Goal: Complete application form

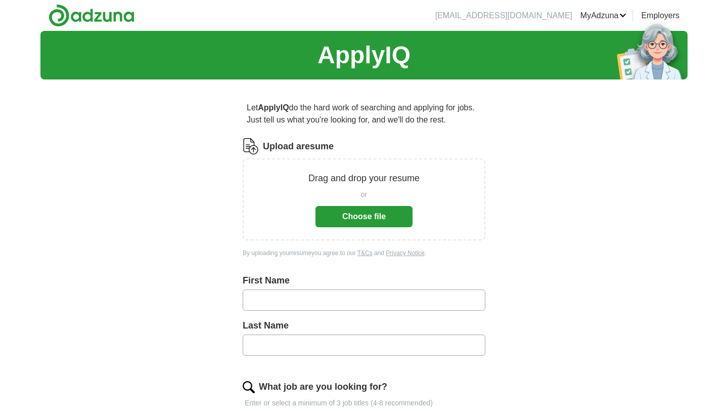
click at [345, 223] on button "Choose file" at bounding box center [364, 216] width 97 height 21
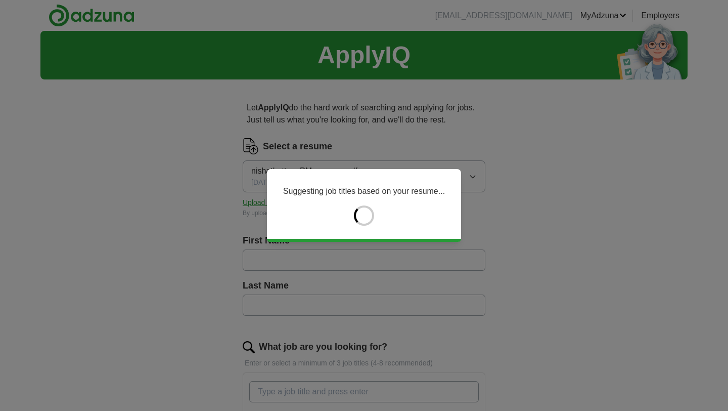
type input "*****"
type input "*******"
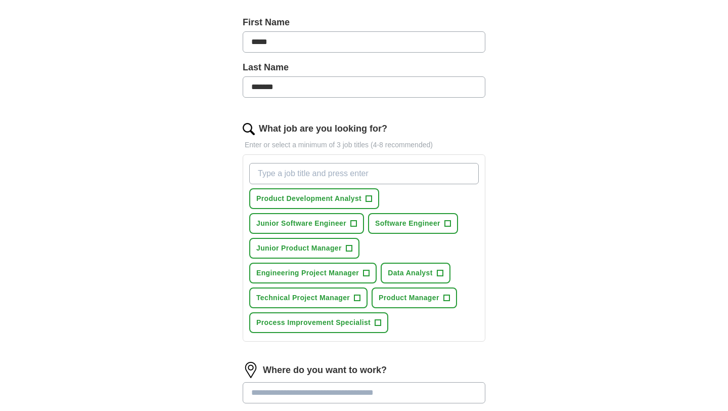
scroll to position [223, 0]
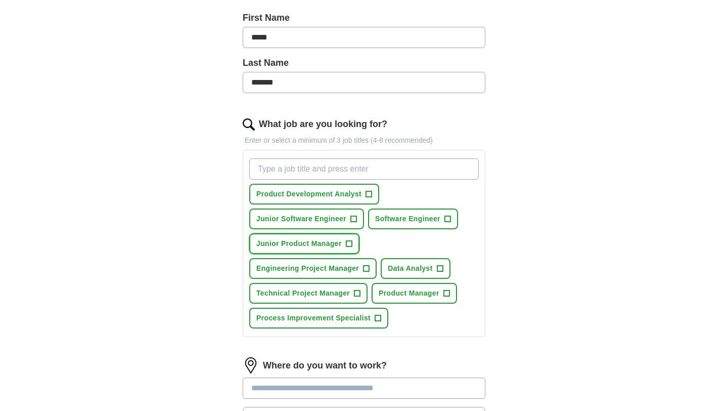
click at [350, 244] on span "+" at bounding box center [349, 244] width 6 height 8
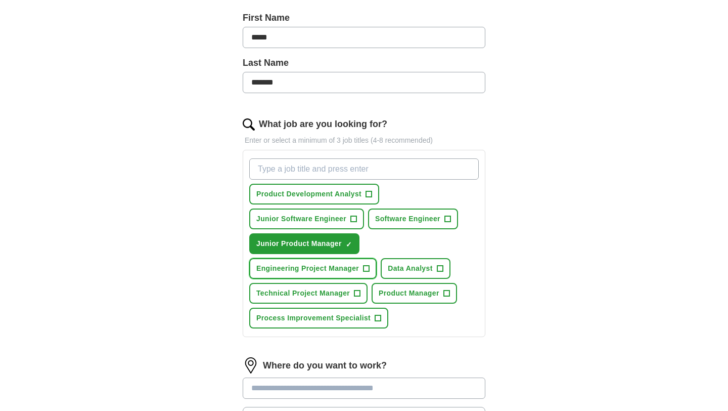
click at [365, 268] on span "+" at bounding box center [367, 269] width 6 height 8
click at [450, 296] on span "+" at bounding box center [447, 293] width 6 height 8
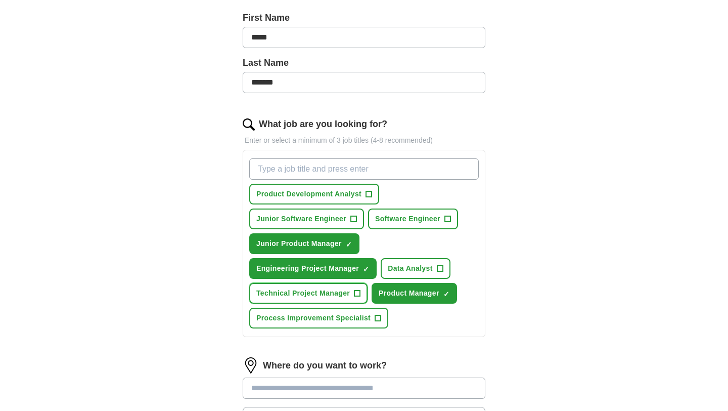
click at [361, 297] on span "+" at bounding box center [358, 293] width 6 height 8
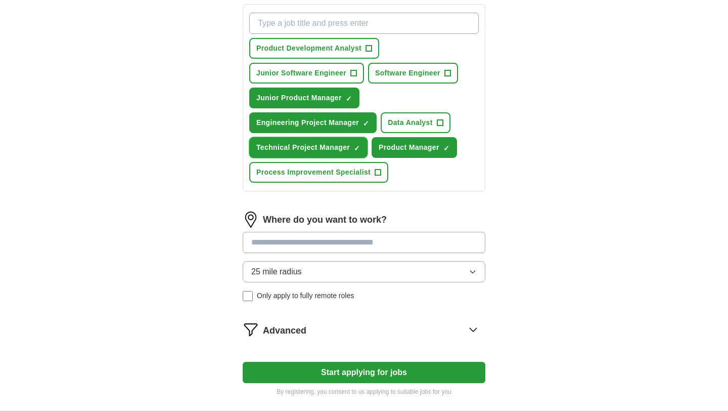
scroll to position [375, 0]
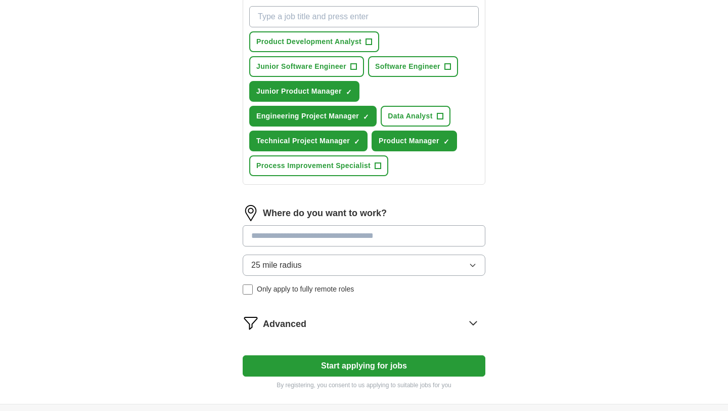
click at [352, 233] on input at bounding box center [364, 235] width 243 height 21
click at [311, 265] on div "Where do you want to work? 25 mile radius Only apply to fully remote roles" at bounding box center [364, 254] width 243 height 98
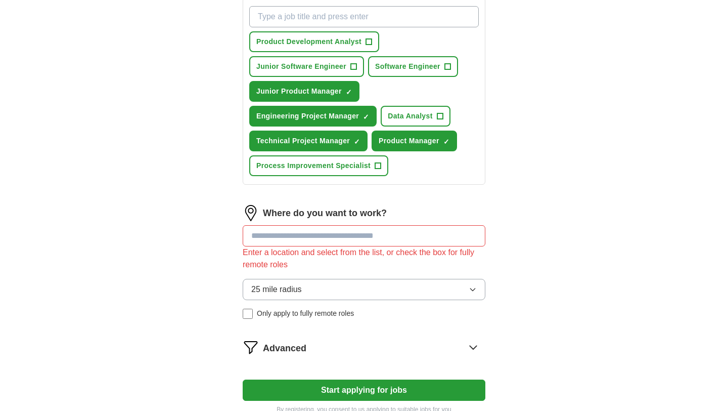
click at [315, 286] on button "25 mile radius" at bounding box center [364, 289] width 243 height 21
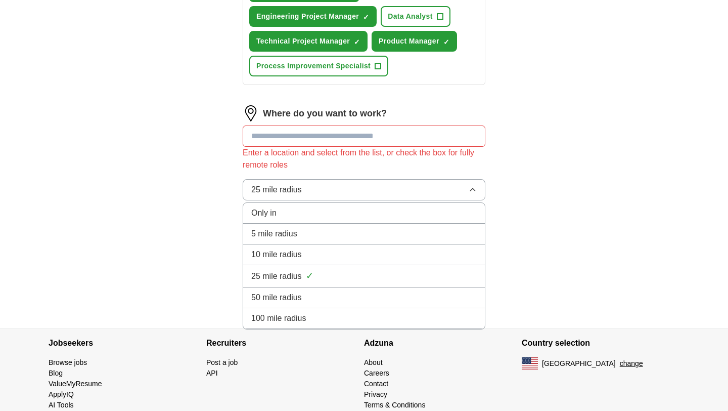
scroll to position [479, 0]
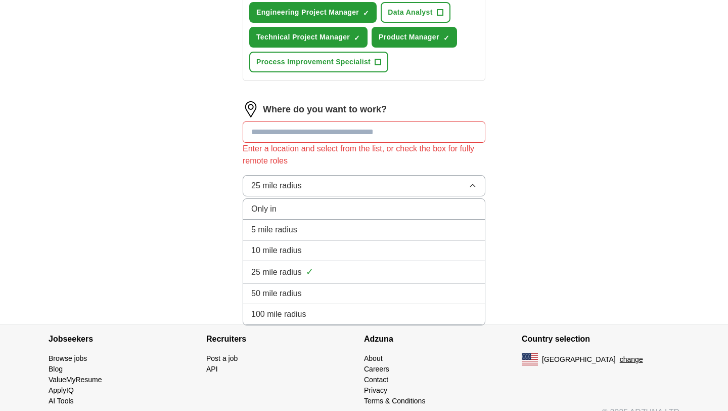
click at [313, 311] on div "100 mile radius" at bounding box center [364, 314] width 226 height 12
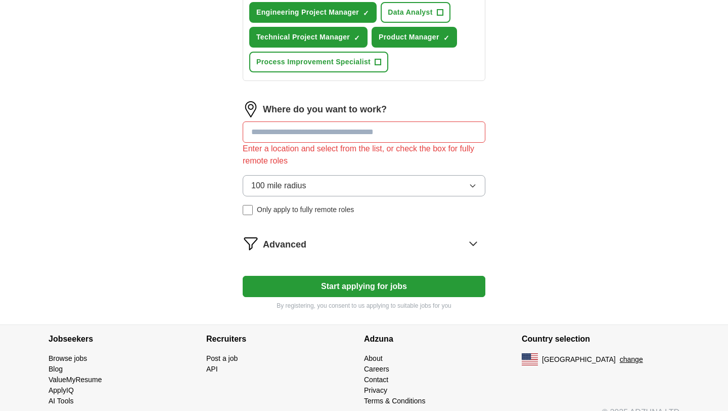
click at [308, 132] on input at bounding box center [364, 131] width 243 height 21
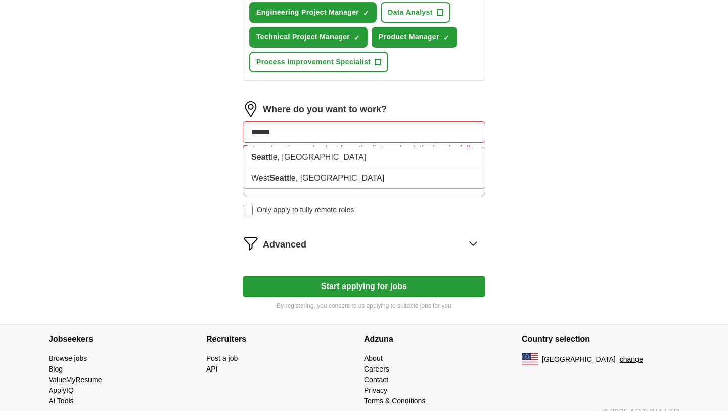
type input "*******"
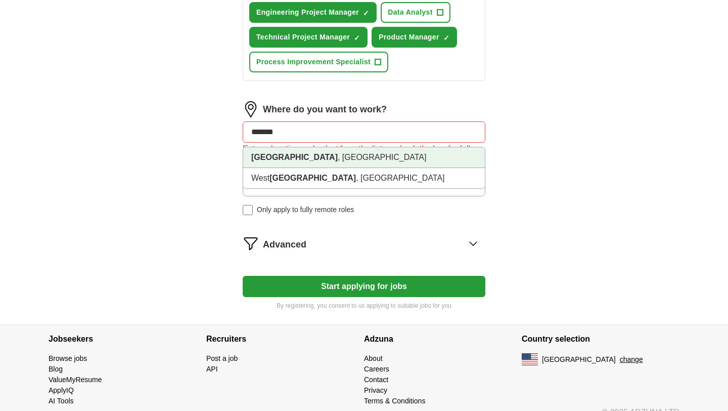
click at [311, 154] on li "[GEOGRAPHIC_DATA] , [GEOGRAPHIC_DATA]" at bounding box center [364, 157] width 242 height 21
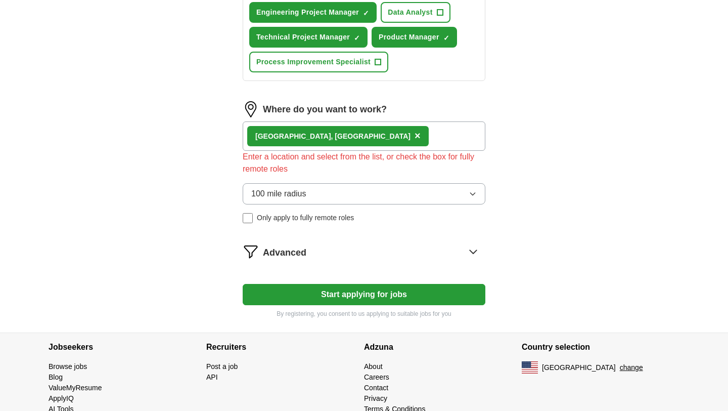
scroll to position [478, 0]
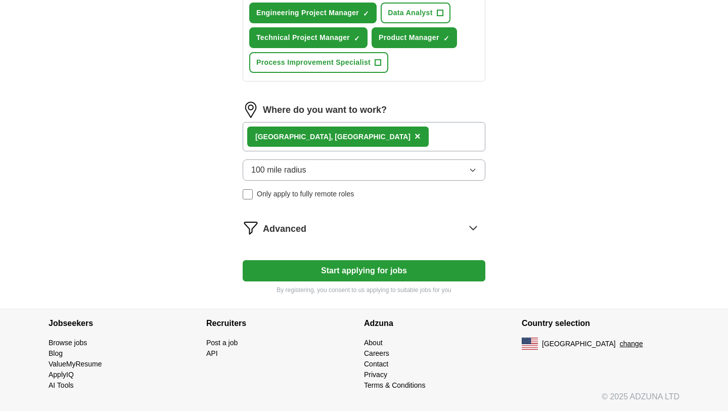
click at [366, 267] on button "Start applying for jobs" at bounding box center [364, 270] width 243 height 21
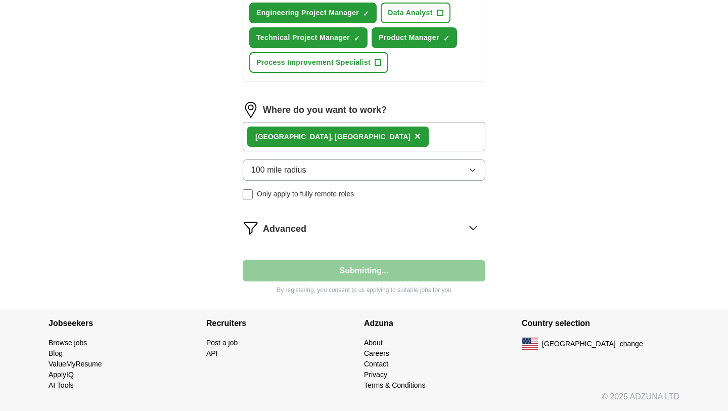
select select "**"
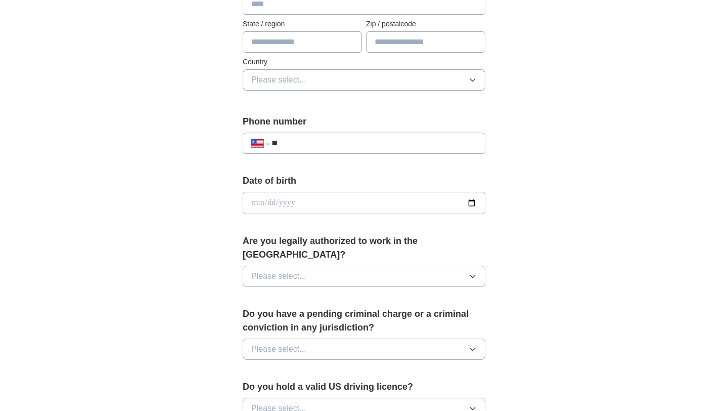
scroll to position [301, 0]
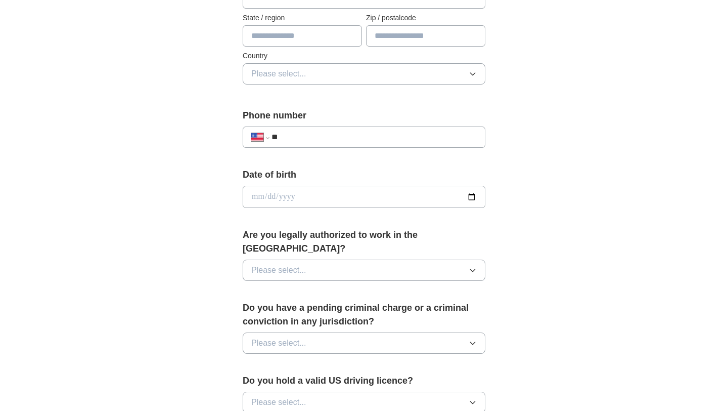
click at [316, 198] on input "date" at bounding box center [364, 197] width 243 height 22
click at [336, 196] on input "date" at bounding box center [364, 197] width 243 height 22
click at [257, 197] on input "date" at bounding box center [364, 197] width 243 height 22
click at [476, 194] on input "date" at bounding box center [364, 197] width 243 height 22
click at [301, 193] on input "**********" at bounding box center [364, 197] width 243 height 22
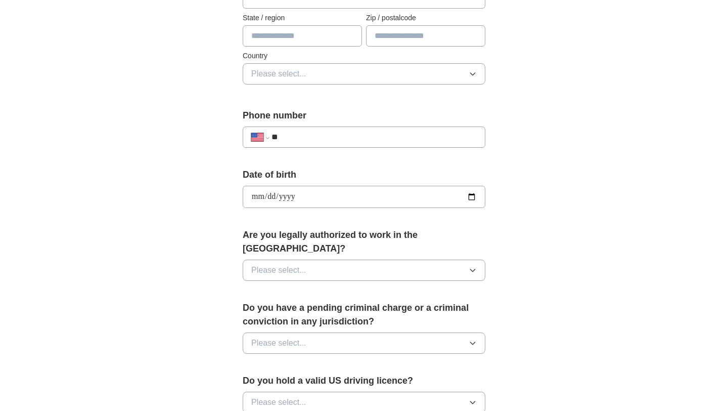
click at [272, 193] on input "**********" at bounding box center [364, 197] width 243 height 22
type input "**********"
click at [312, 260] on button "Please select..." at bounding box center [364, 270] width 243 height 21
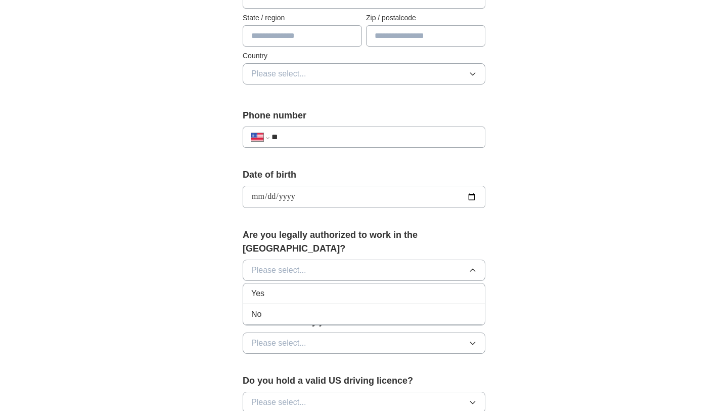
click at [294, 287] on div "Yes" at bounding box center [364, 293] width 226 height 12
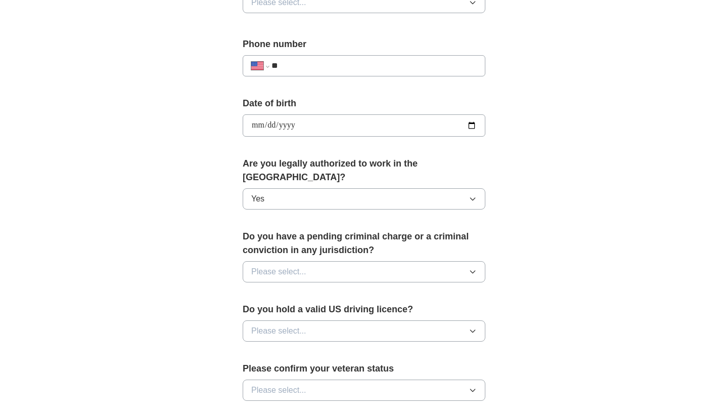
scroll to position [379, 0]
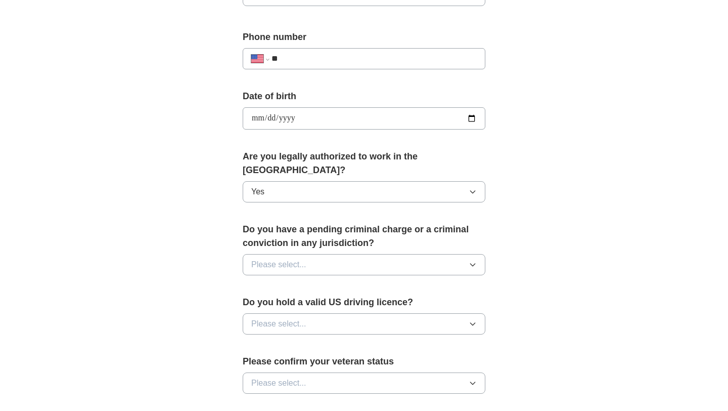
click at [294, 258] on span "Please select..." at bounding box center [278, 264] width 55 height 12
click at [282, 301] on li "No" at bounding box center [364, 308] width 242 height 21
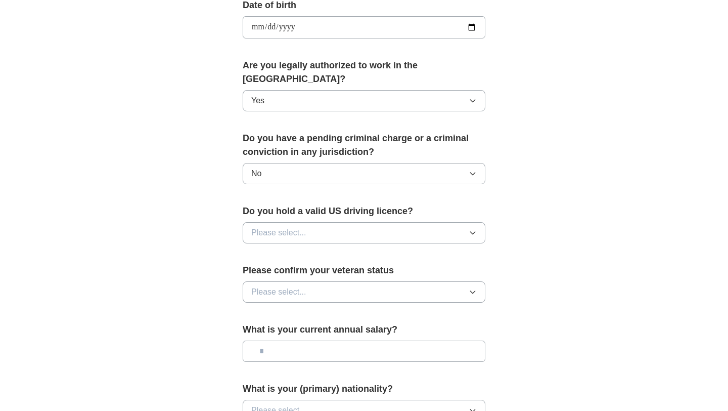
scroll to position [485, 0]
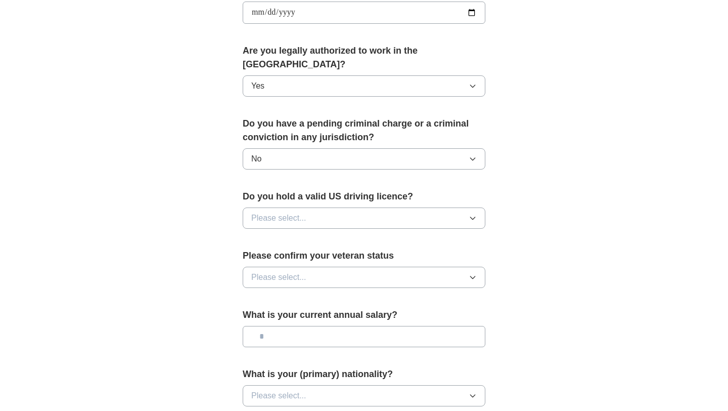
click at [284, 211] on button "Please select..." at bounding box center [364, 217] width 243 height 21
click at [283, 235] on div "Yes" at bounding box center [364, 241] width 226 height 12
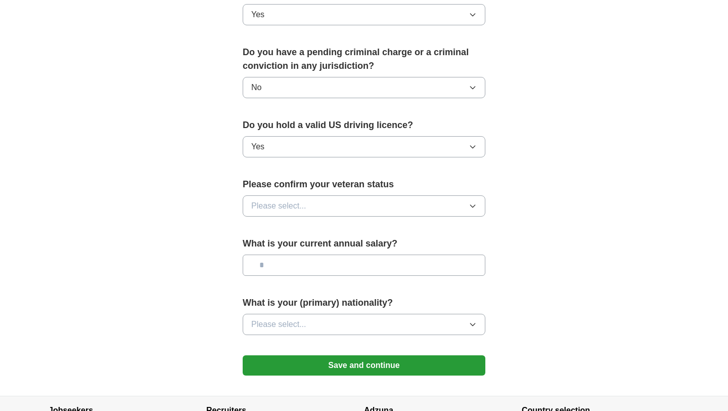
scroll to position [570, 0]
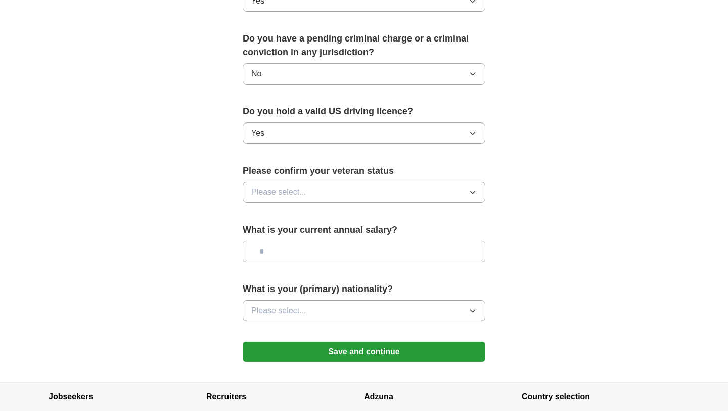
click at [274, 187] on button "Please select..." at bounding box center [364, 192] width 243 height 21
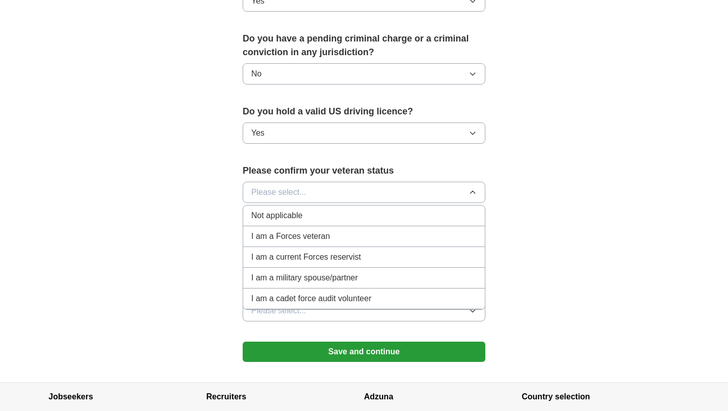
click at [294, 209] on span "Not applicable" at bounding box center [276, 215] width 51 height 12
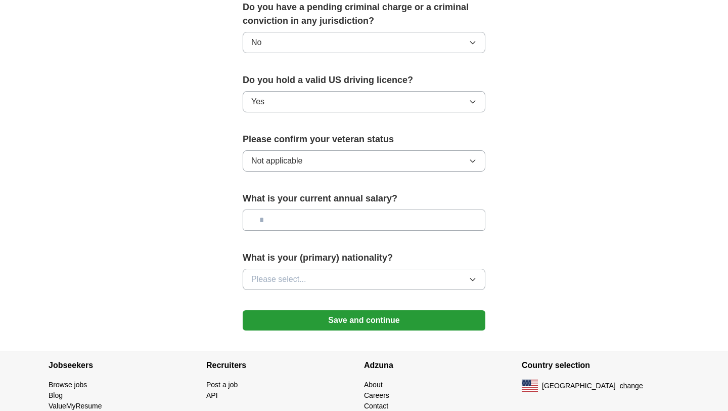
scroll to position [608, 0]
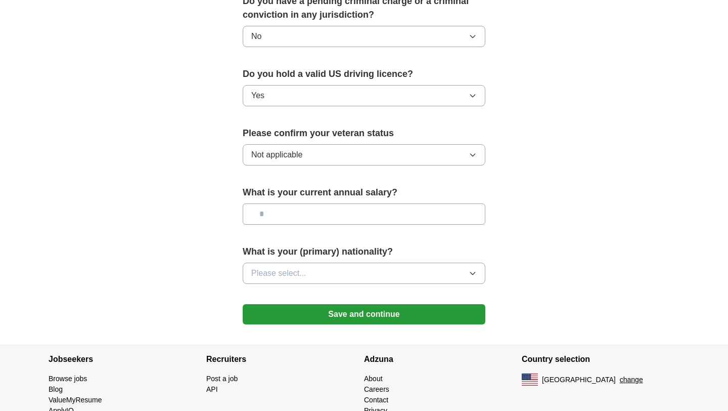
click at [304, 203] on input "text" at bounding box center [364, 213] width 243 height 21
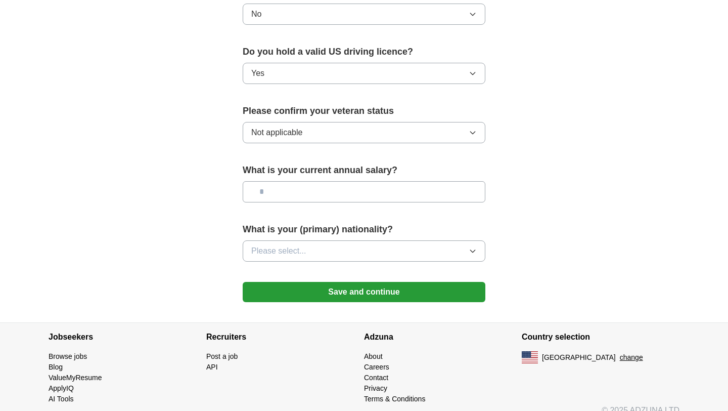
click at [327, 240] on button "Please select..." at bounding box center [364, 250] width 243 height 21
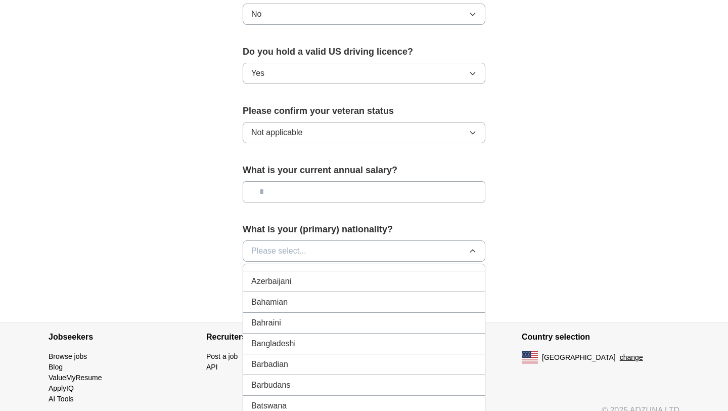
scroll to position [292, 0]
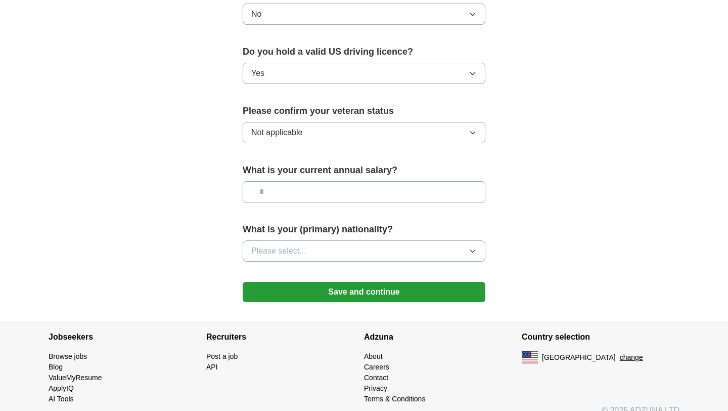
click at [334, 282] on button "Save and continue" at bounding box center [364, 292] width 243 height 20
